Goal: Task Accomplishment & Management: Use online tool/utility

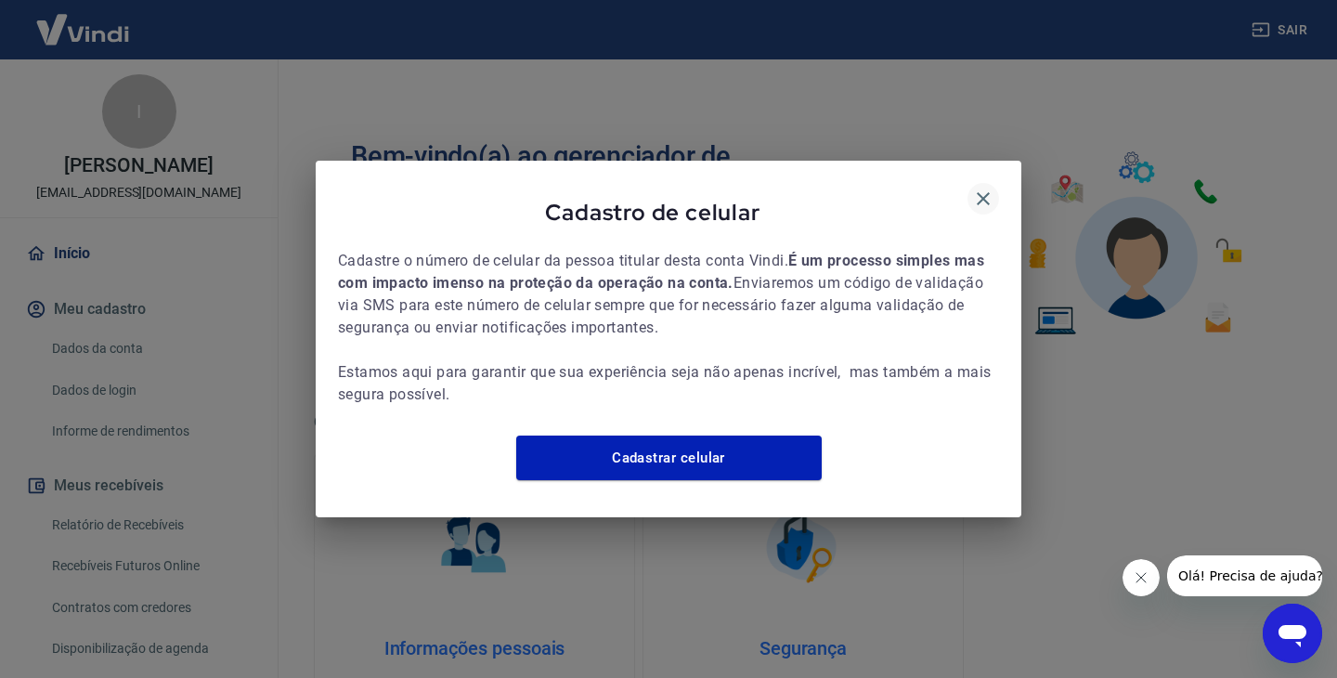
click at [991, 188] on icon "button" at bounding box center [983, 199] width 22 height 22
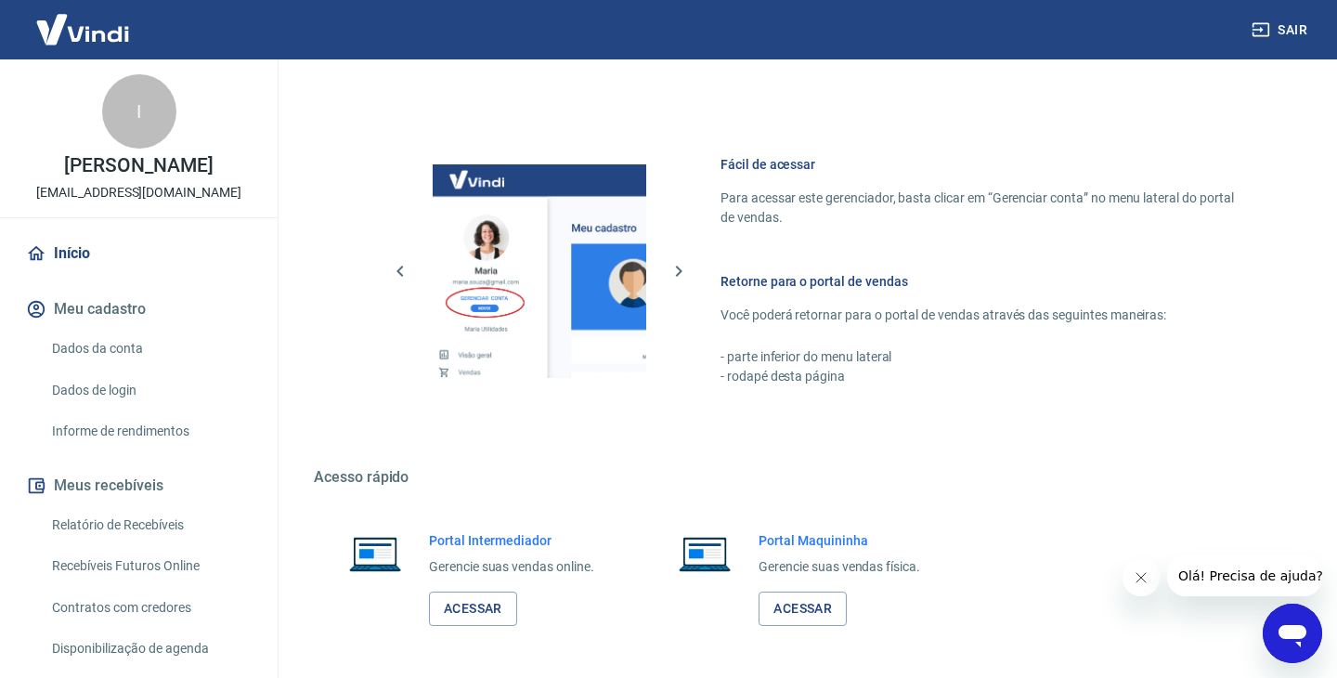
scroll to position [746, 0]
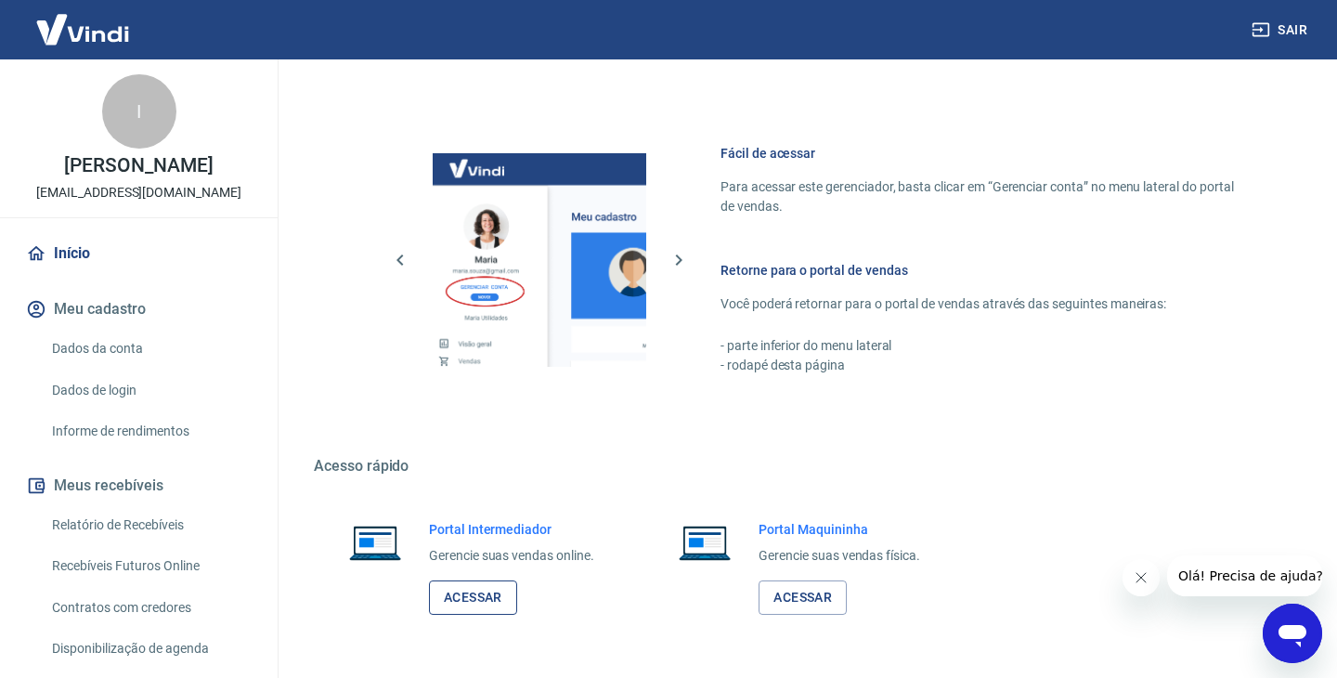
click at [460, 603] on link "Acessar" at bounding box center [473, 597] width 88 height 34
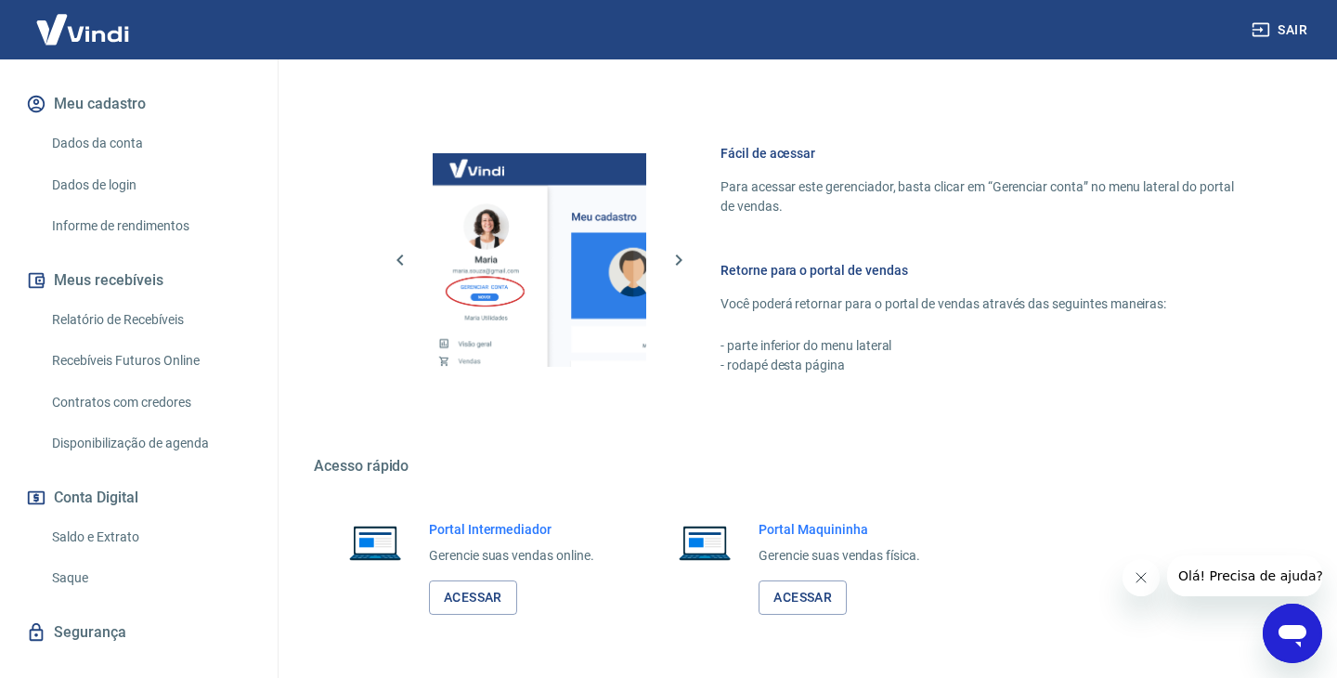
scroll to position [255, 0]
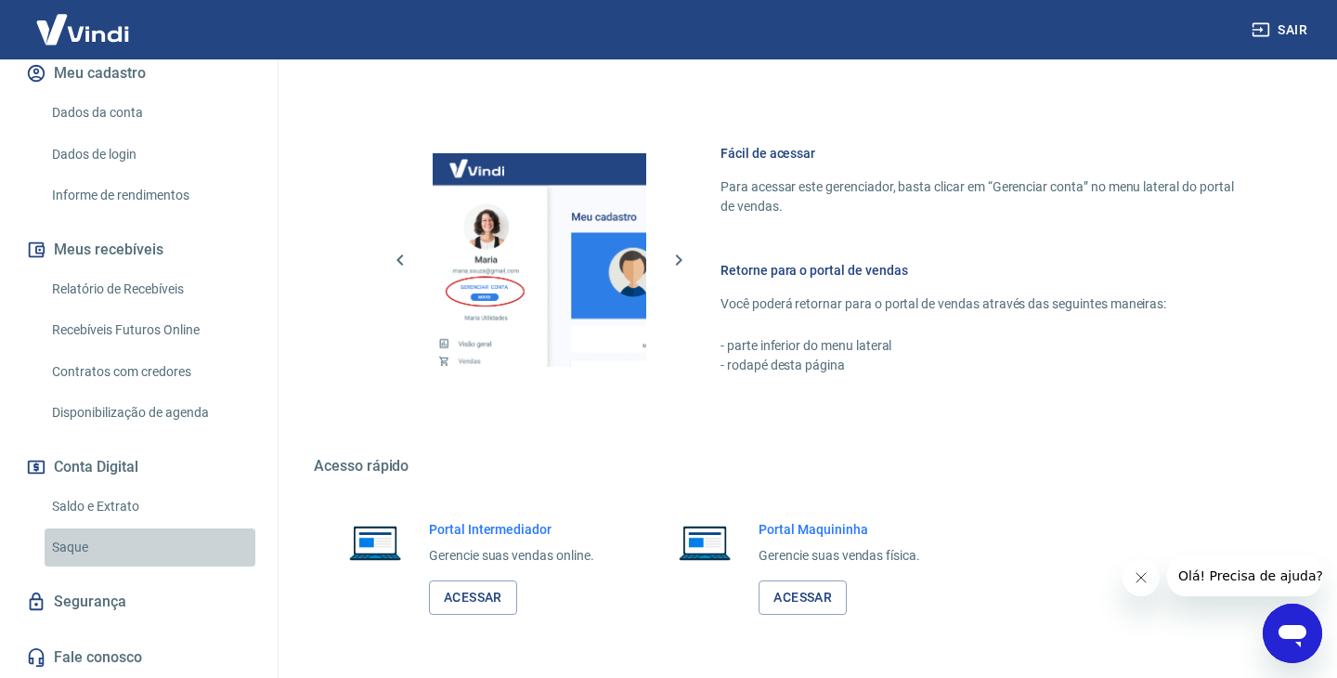
click at [83, 550] on link "Saque" at bounding box center [150, 547] width 211 height 38
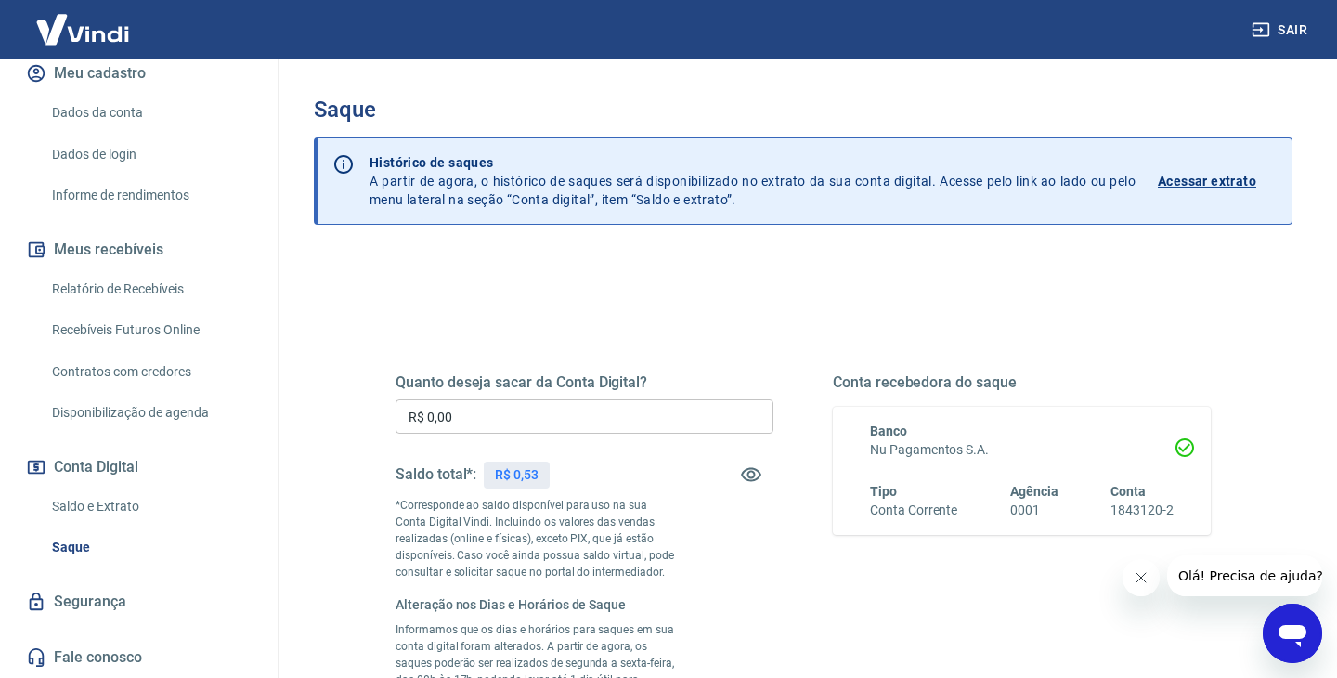
scroll to position [4, 0]
